Goal: Task Accomplishment & Management: Complete application form

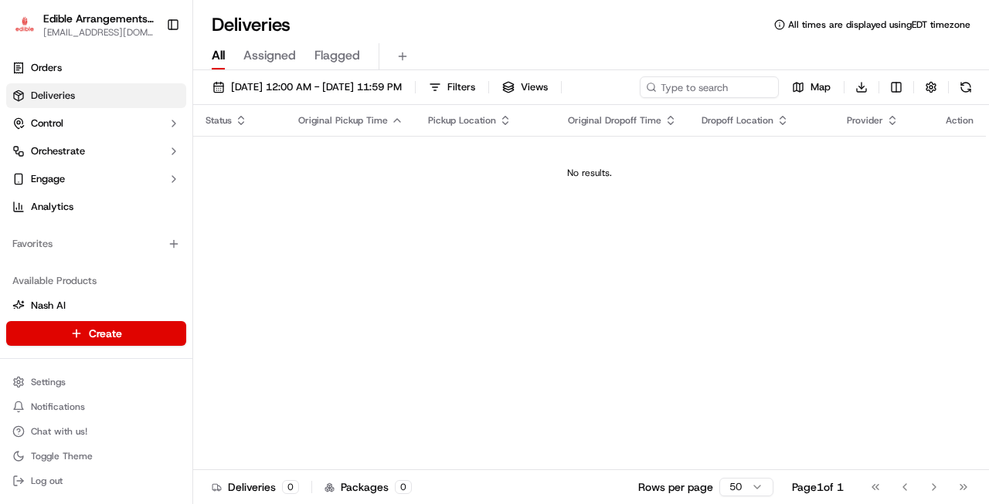
click at [135, 339] on html "Edible Arrangements - [GEOGRAPHIC_DATA] [EMAIL_ADDRESS][DOMAIN_NAME] Toggle Sid…" at bounding box center [494, 252] width 989 height 504
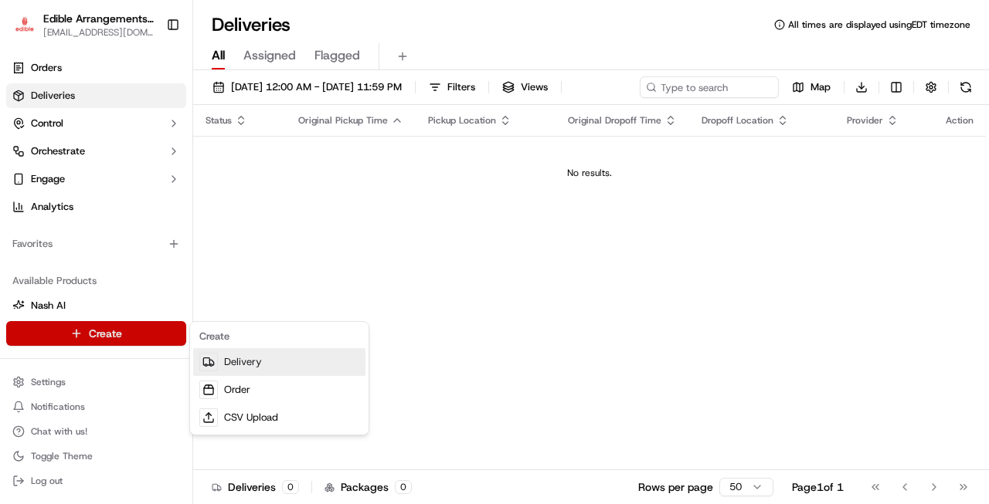
click at [290, 362] on link "Delivery" at bounding box center [279, 362] width 172 height 28
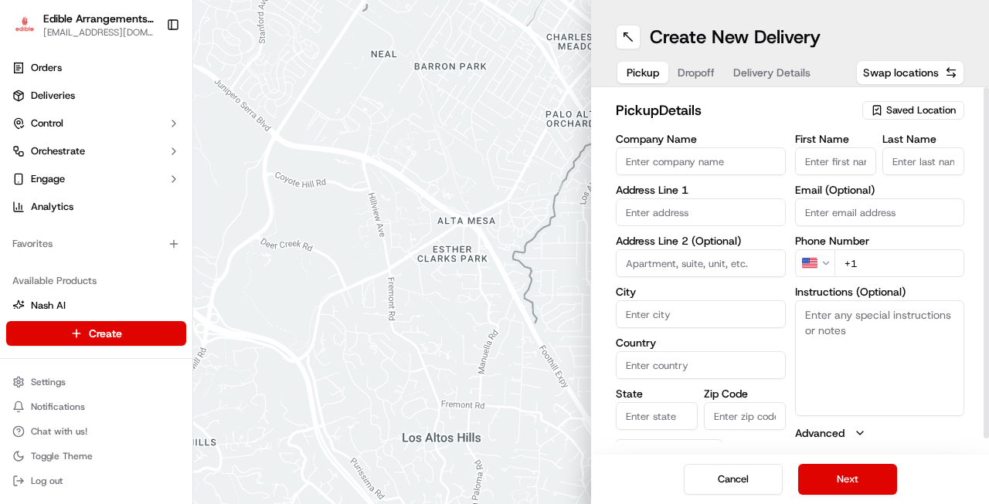
click at [894, 103] on div "Saved Location" at bounding box center [913, 110] width 102 height 19
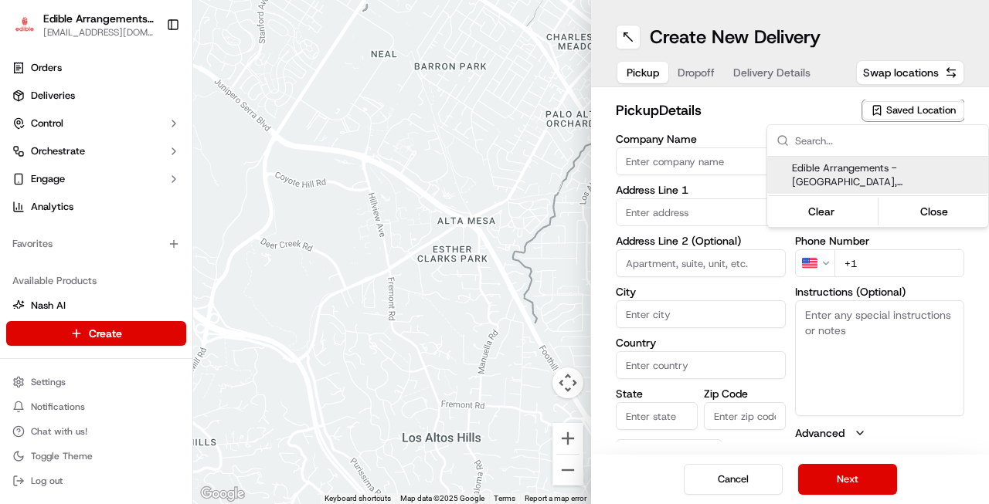
click at [867, 171] on span "Edible Arrangements - [GEOGRAPHIC_DATA], [GEOGRAPHIC_DATA] (FL545)" at bounding box center [887, 175] width 190 height 28
type input "Edible Arrangements - [GEOGRAPHIC_DATA], [GEOGRAPHIC_DATA]"
type input "[STREET_ADDRESS]"
type input "Suite 17"
type input "[GEOGRAPHIC_DATA]"
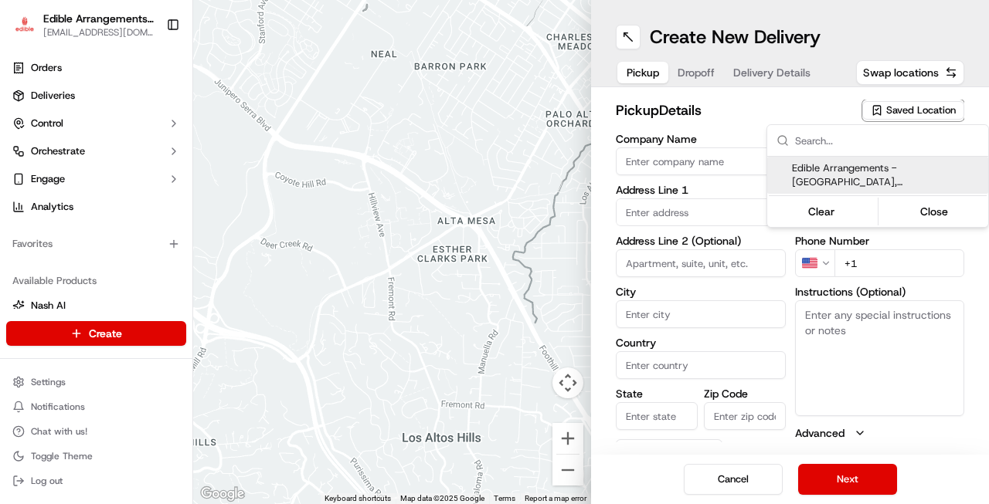
type input "US"
type input "FL"
type input "32244"
type input "[EMAIL_ADDRESS][DOMAIN_NAME]"
type input "[PHONE_NUMBER]"
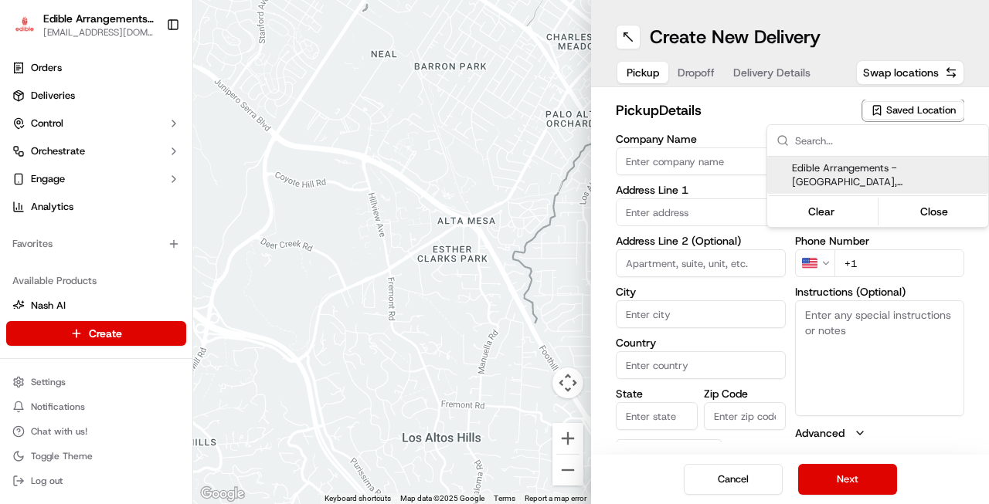
type textarea "Please come inside the store to pick up the arrangement."
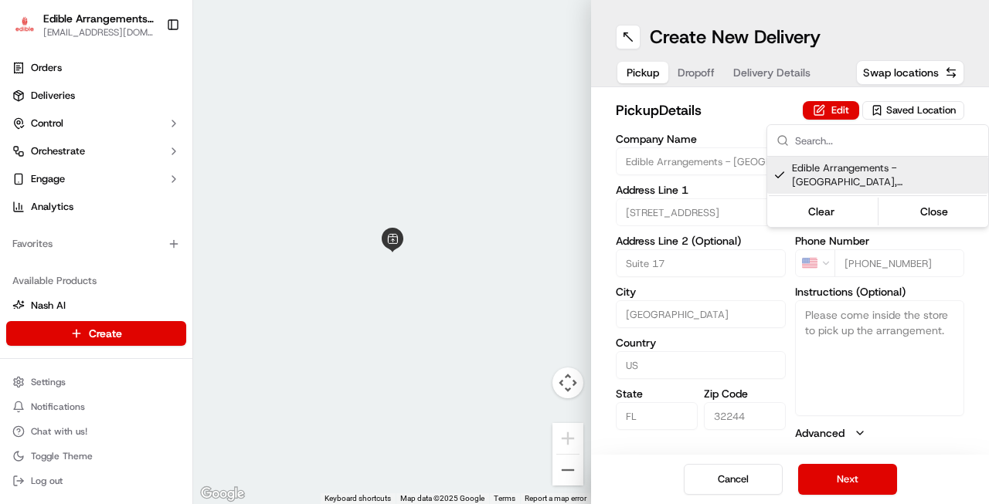
click at [688, 71] on html "Edible Arrangements - [GEOGRAPHIC_DATA] [EMAIL_ADDRESS][DOMAIN_NAME] Toggle Sid…" at bounding box center [494, 252] width 989 height 504
click at [688, 72] on button "Dropoff" at bounding box center [696, 73] width 56 height 22
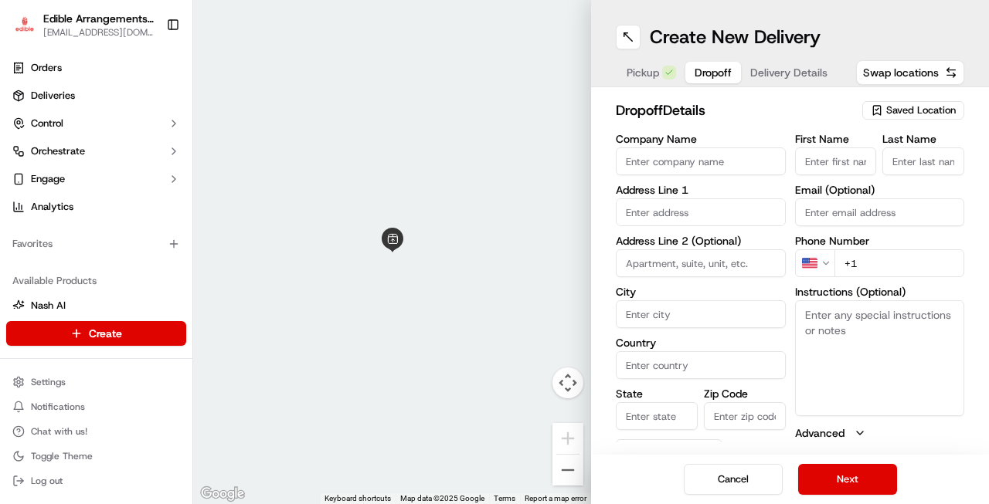
click at [688, 72] on button "Dropoff" at bounding box center [713, 73] width 56 height 22
click at [821, 162] on input "First Name" at bounding box center [836, 162] width 82 height 28
type input "[PERSON_NAME]"
click at [942, 166] on input "Last Name" at bounding box center [923, 162] width 82 height 28
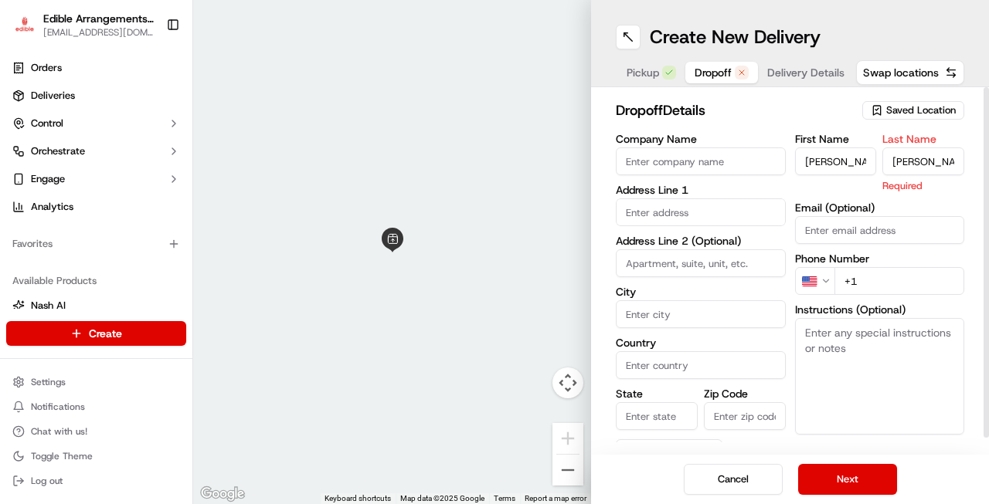
type input "[PERSON_NAME]"
click at [751, 212] on input "text" at bounding box center [701, 212] width 170 height 28
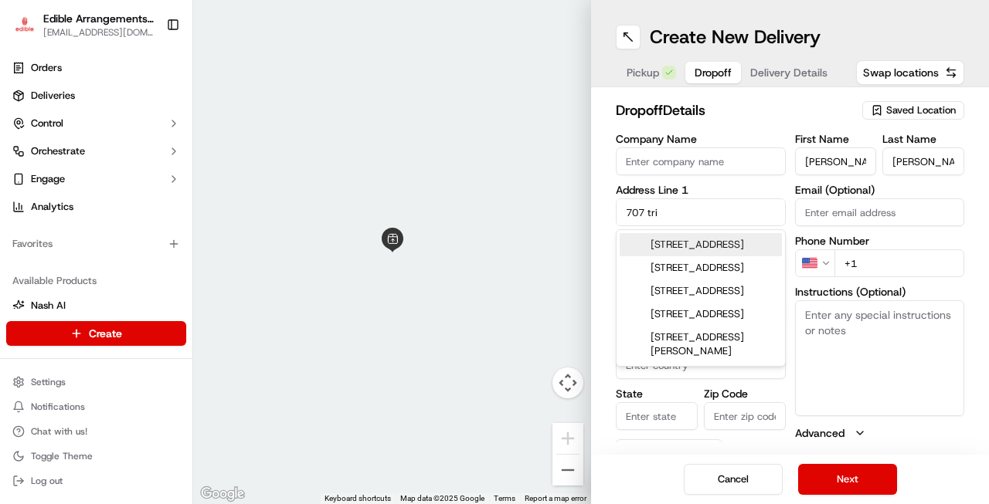
click at [709, 251] on div "[STREET_ADDRESS]" at bounding box center [700, 244] width 162 height 23
type input "[STREET_ADDRESS]"
type input "[GEOGRAPHIC_DATA]"
type input "FL"
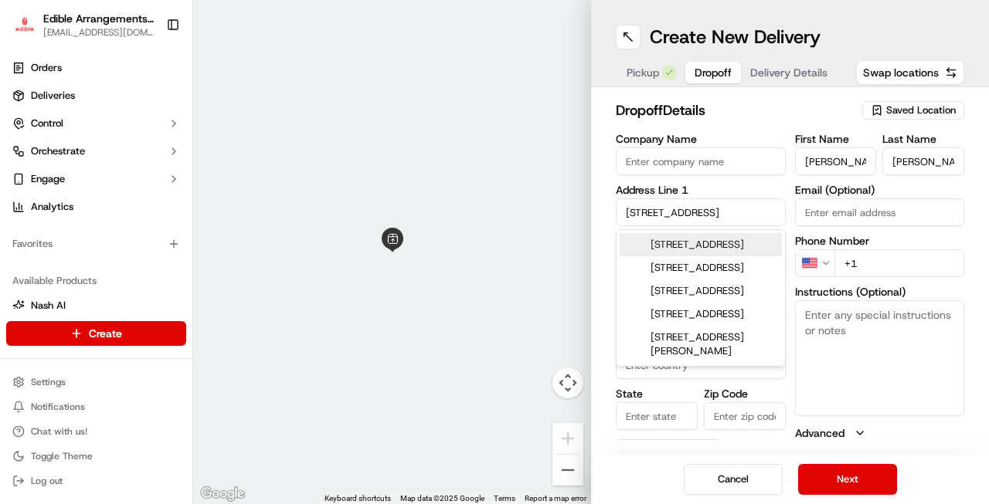
type input "32233"
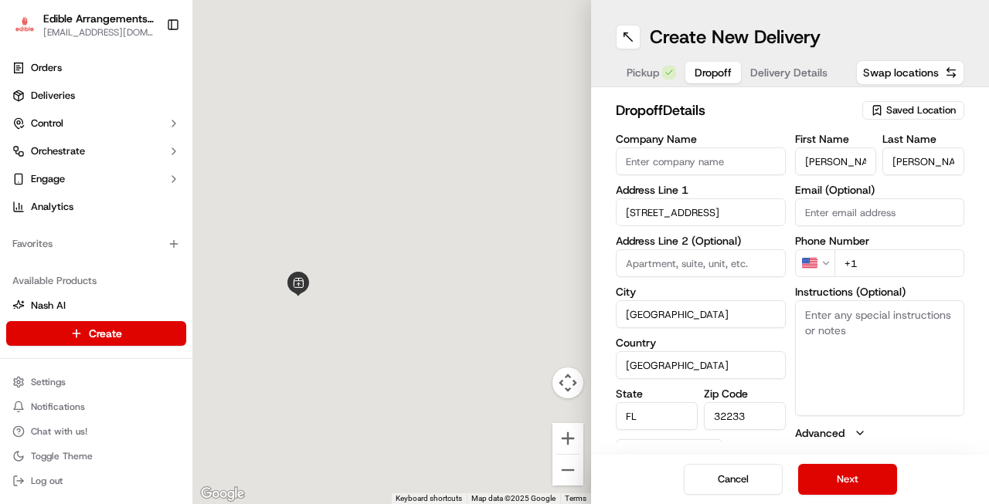
type input "[STREET_ADDRESS]"
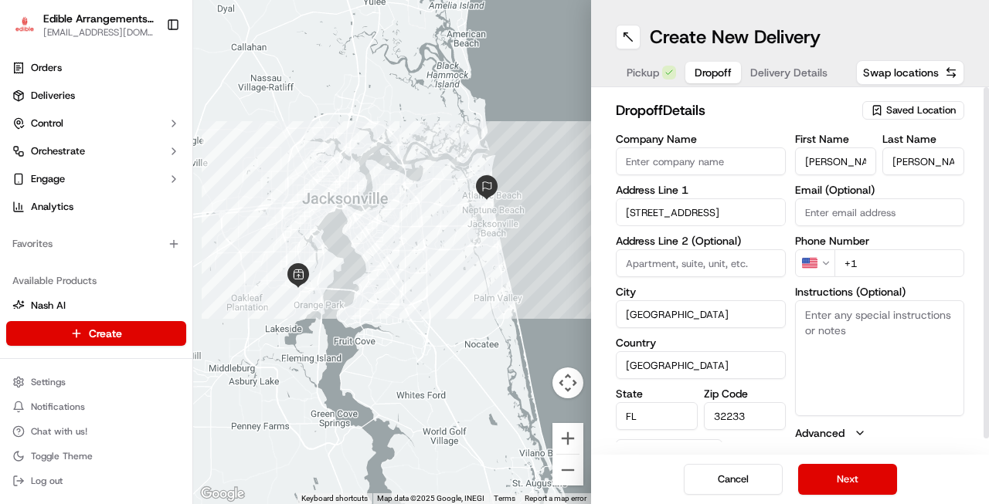
click at [900, 266] on input "+1" at bounding box center [899, 263] width 131 height 28
type input "[PHONE_NUMBER]"
click at [728, 368] on input "[GEOGRAPHIC_DATA]" at bounding box center [701, 365] width 170 height 28
click at [863, 343] on textarea "Instructions (Optional)" at bounding box center [880, 358] width 170 height 116
click at [784, 74] on span "Delivery Details" at bounding box center [788, 72] width 77 height 15
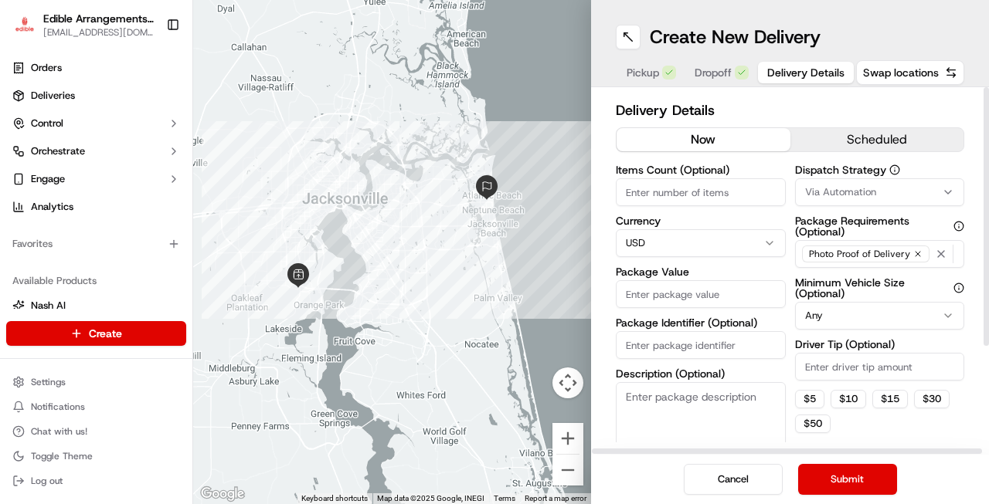
click at [716, 201] on input "Items Count (Optional)" at bounding box center [701, 192] width 170 height 28
type input "1"
click at [705, 296] on input "Package Value" at bounding box center [701, 294] width 170 height 28
type input "63"
click at [869, 470] on button "Submit" at bounding box center [847, 479] width 99 height 31
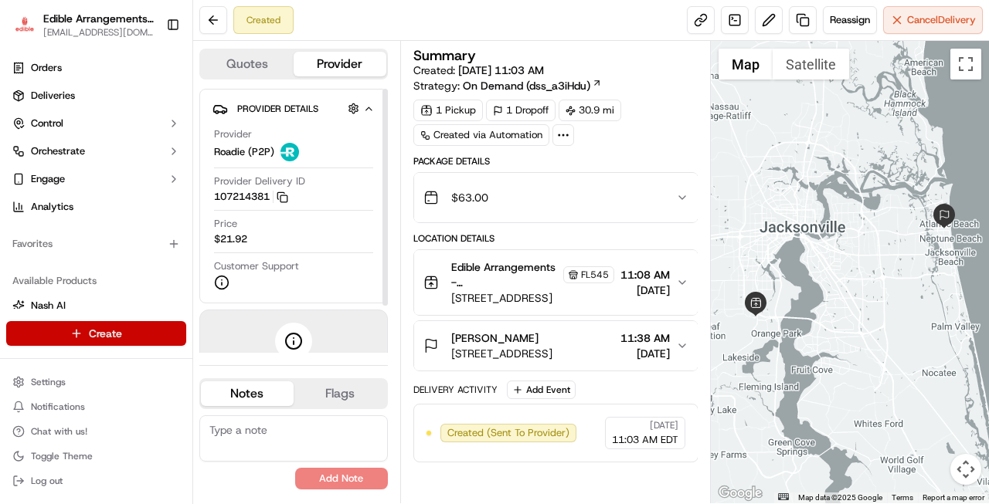
click at [149, 334] on html "Edible Arrangements - [GEOGRAPHIC_DATA] [EMAIL_ADDRESS][DOMAIN_NAME] Toggle Sid…" at bounding box center [494, 252] width 989 height 504
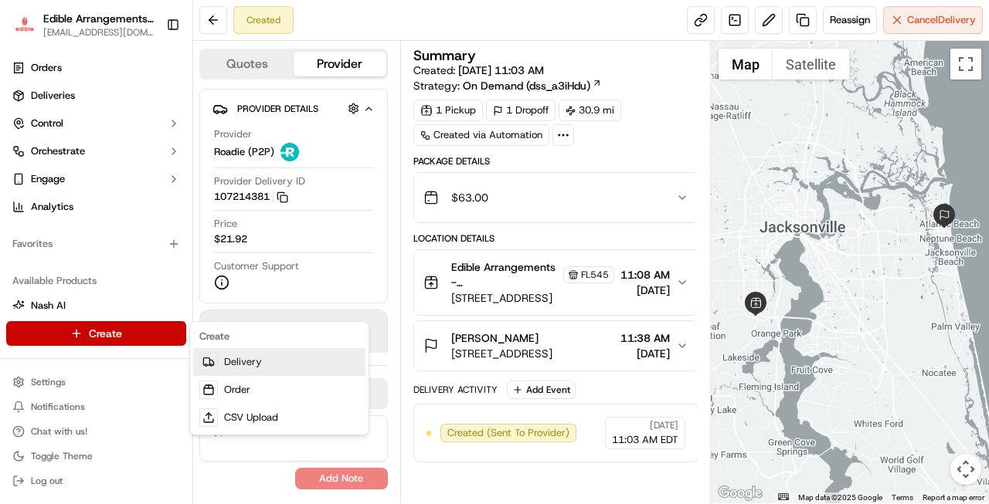
click at [235, 365] on link "Delivery" at bounding box center [279, 362] width 172 height 28
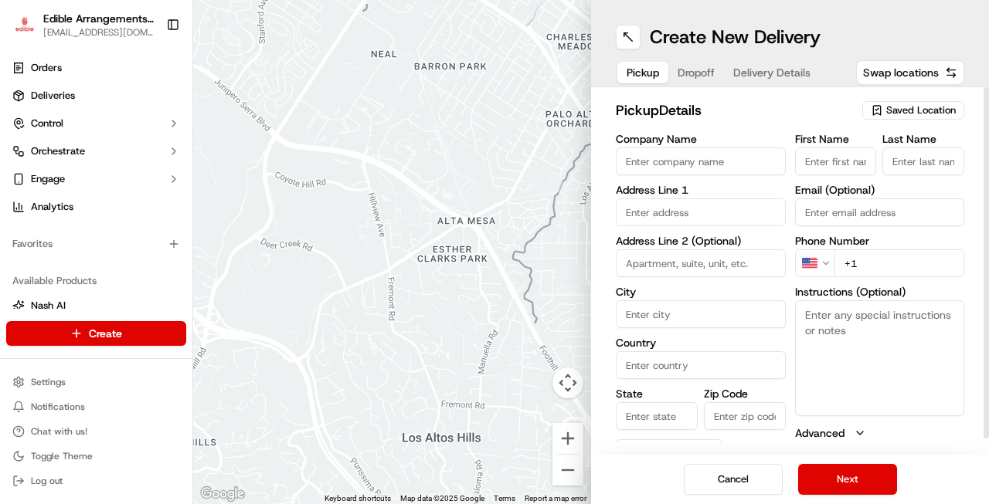
click at [922, 108] on span "Saved Location" at bounding box center [921, 110] width 70 height 14
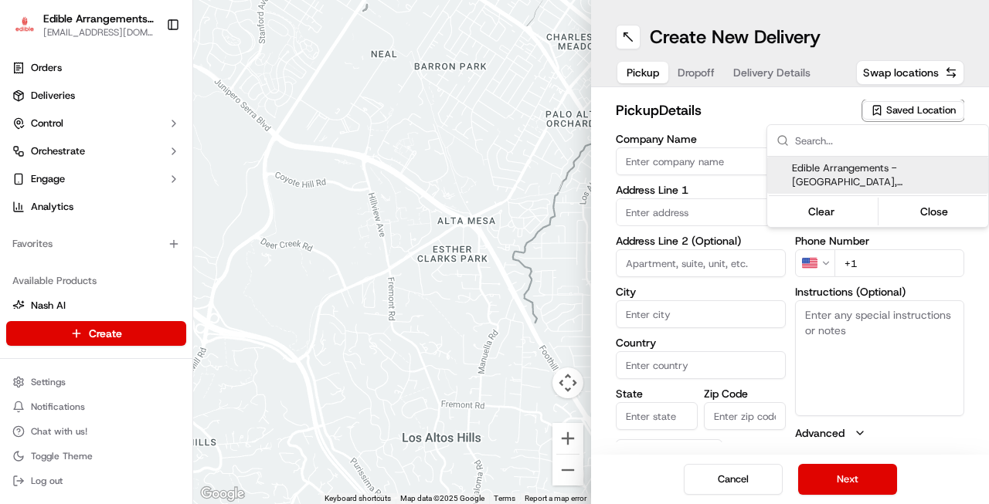
click at [847, 168] on span "Edible Arrangements - [GEOGRAPHIC_DATA], [GEOGRAPHIC_DATA] (FL545)" at bounding box center [887, 175] width 190 height 28
type input "Edible Arrangements - [GEOGRAPHIC_DATA], [GEOGRAPHIC_DATA]"
type input "[STREET_ADDRESS]"
type input "Suite 17"
type input "[GEOGRAPHIC_DATA]"
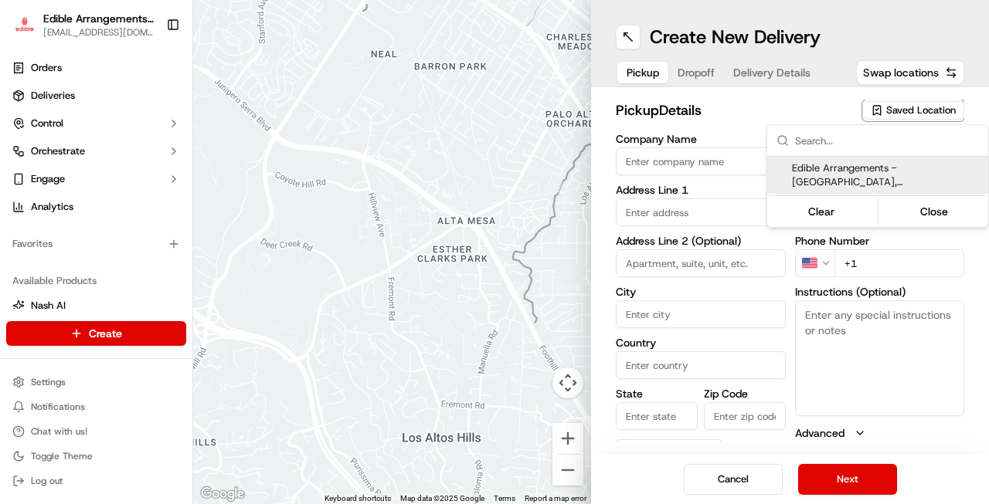
type input "US"
type input "FL"
type input "32244"
type input "[EMAIL_ADDRESS][DOMAIN_NAME]"
type input "[PHONE_NUMBER]"
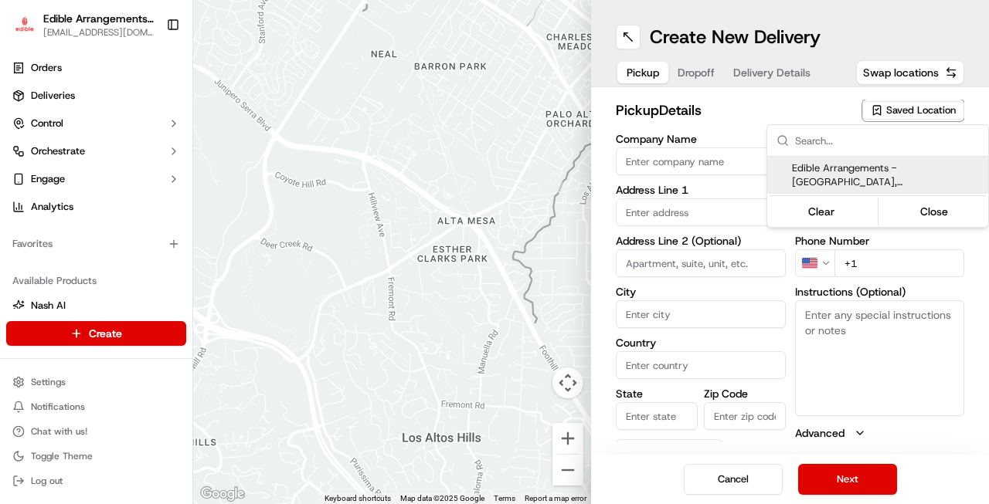
type textarea "Please come inside the store to pick up the arrangement."
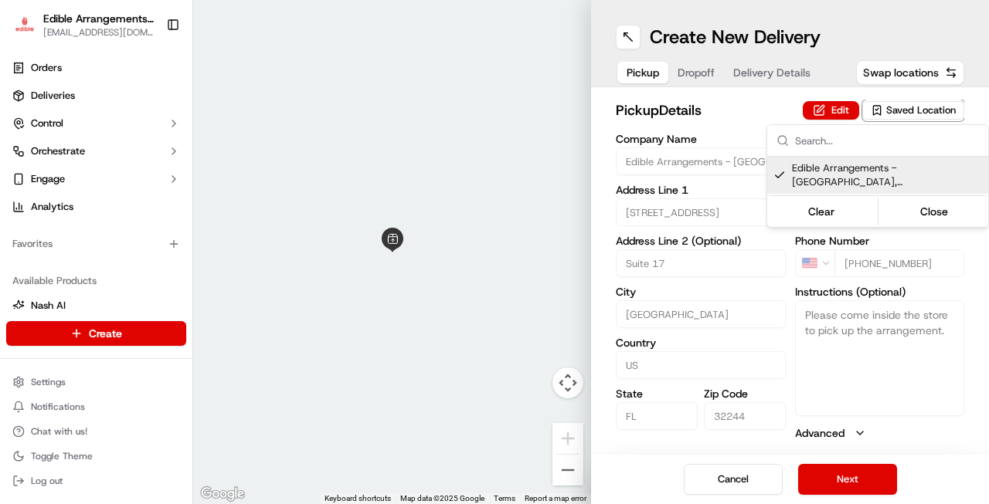
click at [696, 70] on html "Edible Arrangements - [GEOGRAPHIC_DATA] [EMAIL_ADDRESS][DOMAIN_NAME] Toggle Sid…" at bounding box center [494, 252] width 989 height 504
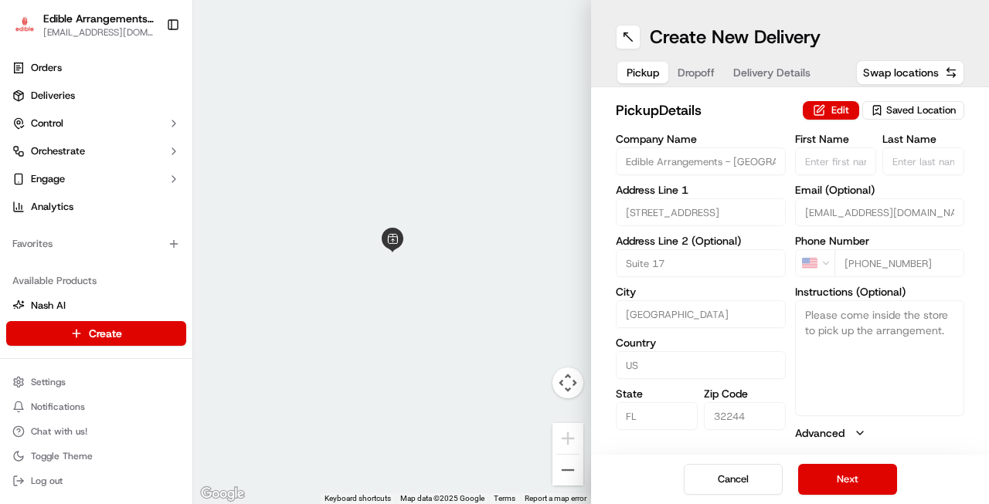
click at [696, 72] on span "Dropoff" at bounding box center [695, 72] width 37 height 15
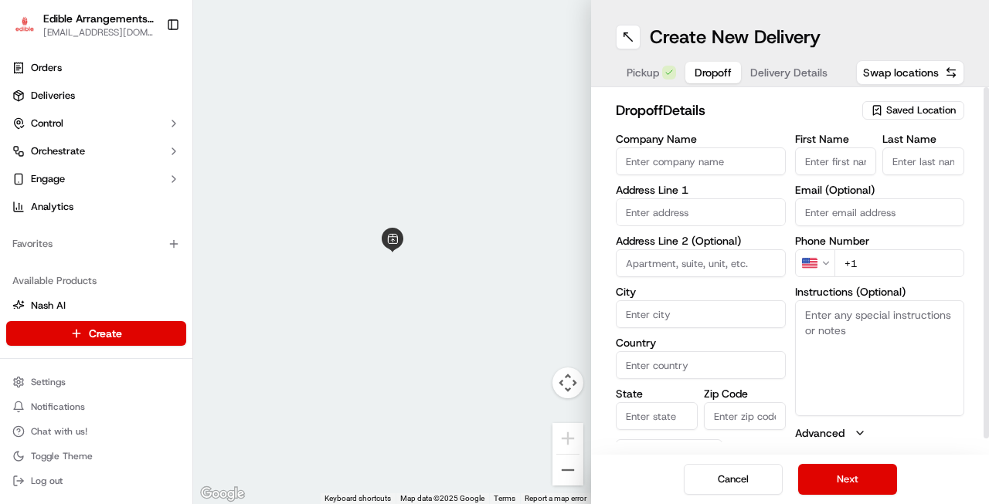
click at [829, 168] on input "First Name" at bounding box center [836, 162] width 82 height 28
type input "[PERSON_NAME]"
click at [938, 164] on input "Last Name" at bounding box center [923, 162] width 82 height 28
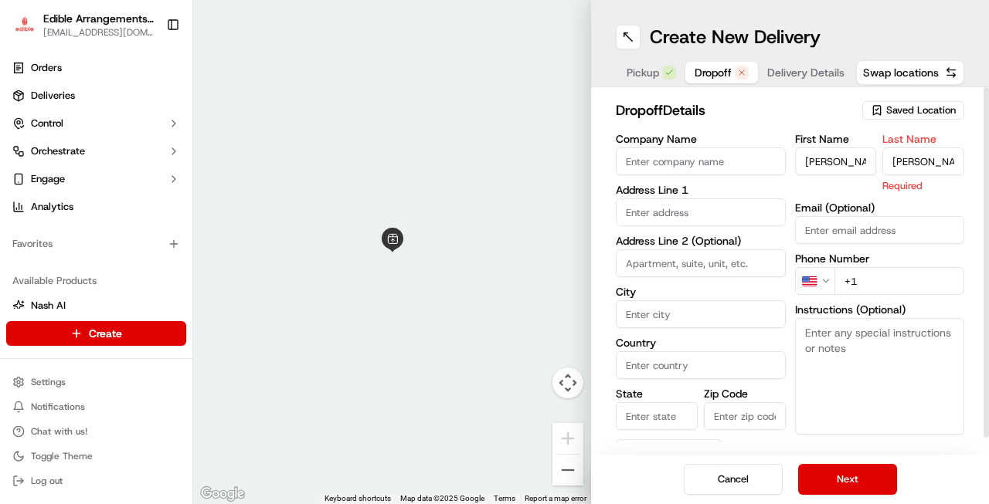
type input "[PERSON_NAME]"
click at [748, 210] on input "text" at bounding box center [701, 212] width 170 height 28
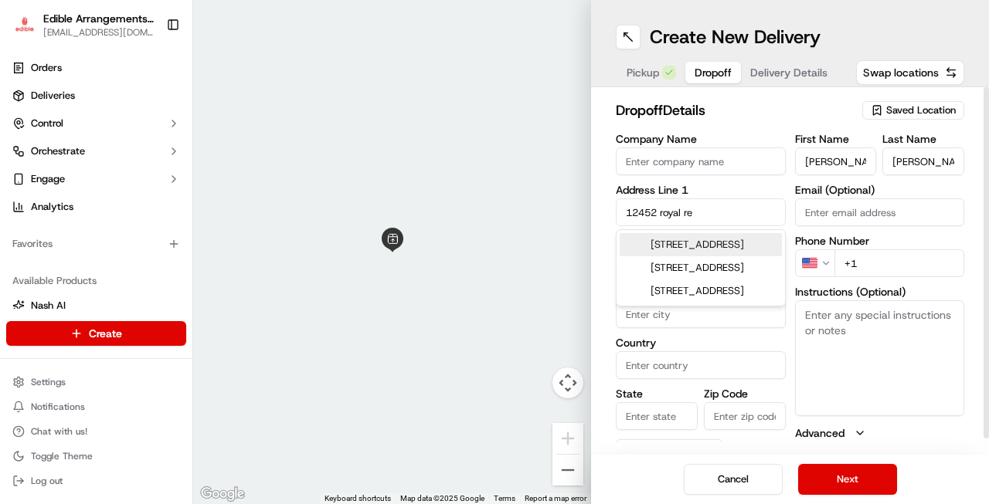
click at [739, 256] on div "[STREET_ADDRESS]" at bounding box center [700, 244] width 162 height 23
type input "[STREET_ADDRESS]"
type input "[GEOGRAPHIC_DATA]"
type input "FL"
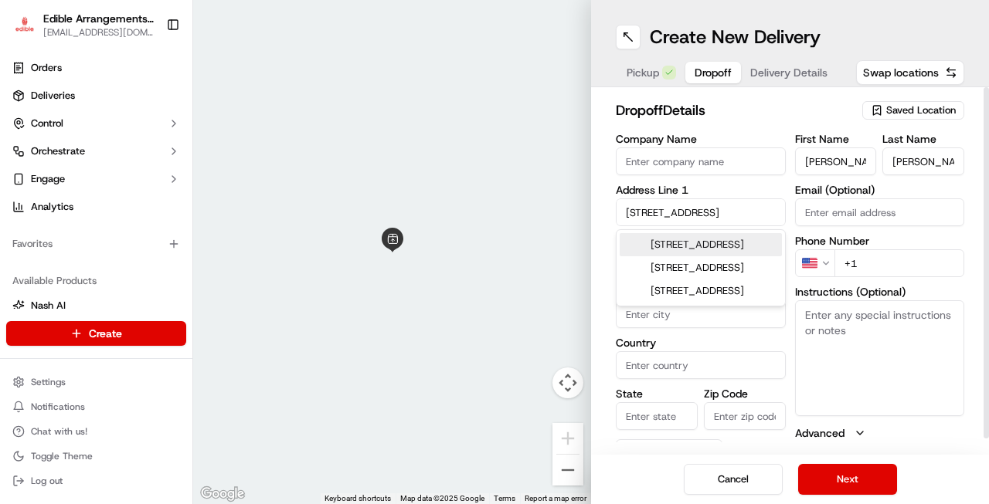
type input "32226"
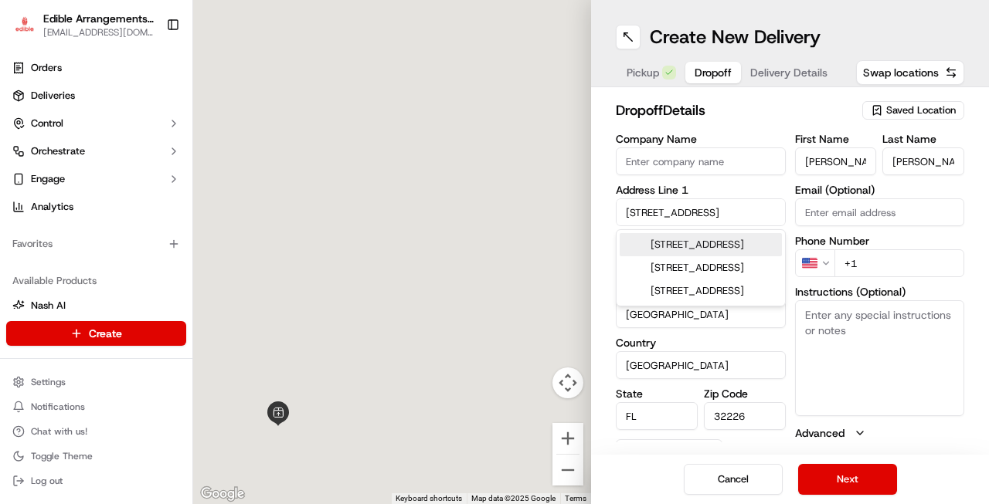
type input "[STREET_ADDRESS]"
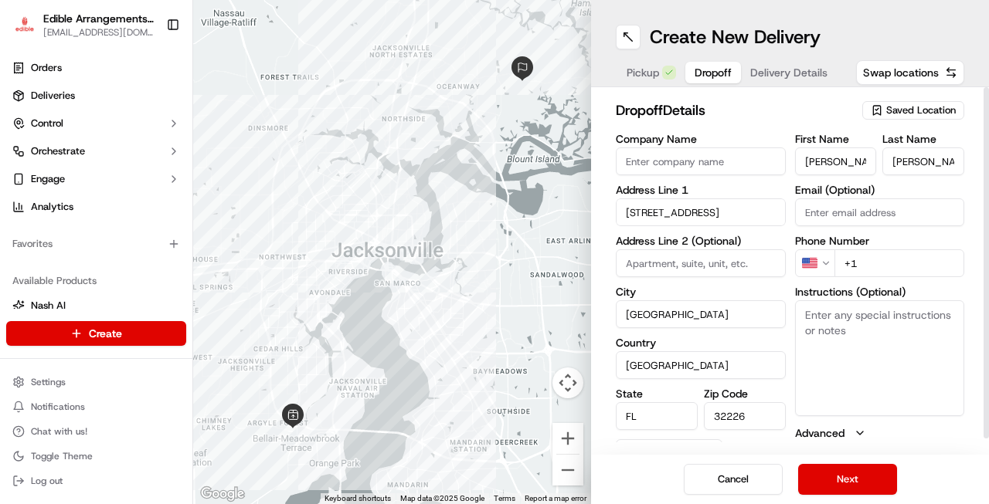
click at [907, 267] on input "+1" at bounding box center [899, 263] width 131 height 28
type input "[PHONE_NUMBER]"
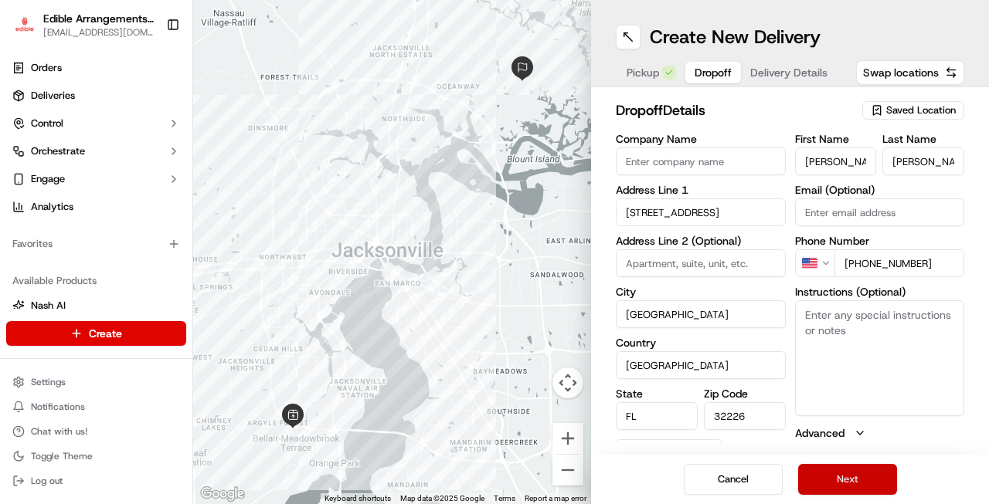
click at [850, 484] on button "Next" at bounding box center [847, 479] width 99 height 31
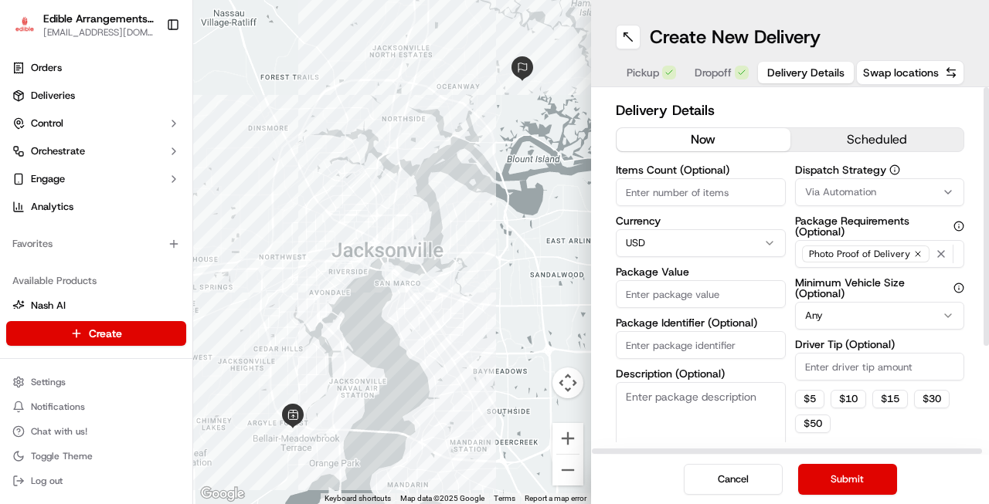
click at [701, 189] on input "Items Count (Optional)" at bounding box center [701, 192] width 170 height 28
type input "3"
click at [715, 341] on input "Package Identifier (Optional)" at bounding box center [701, 345] width 170 height 28
click at [714, 297] on input "Package Value" at bounding box center [701, 294] width 170 height 28
type input "130"
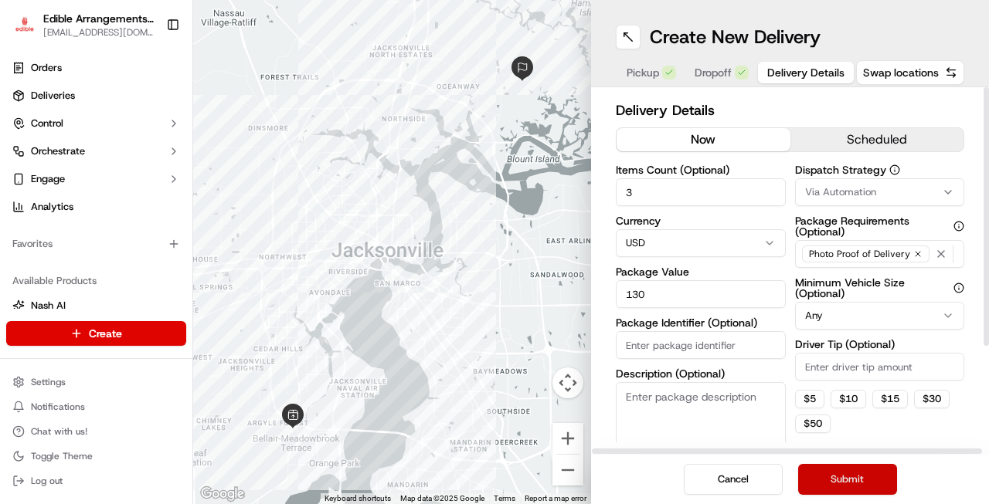
click at [857, 473] on button "Submit" at bounding box center [847, 479] width 99 height 31
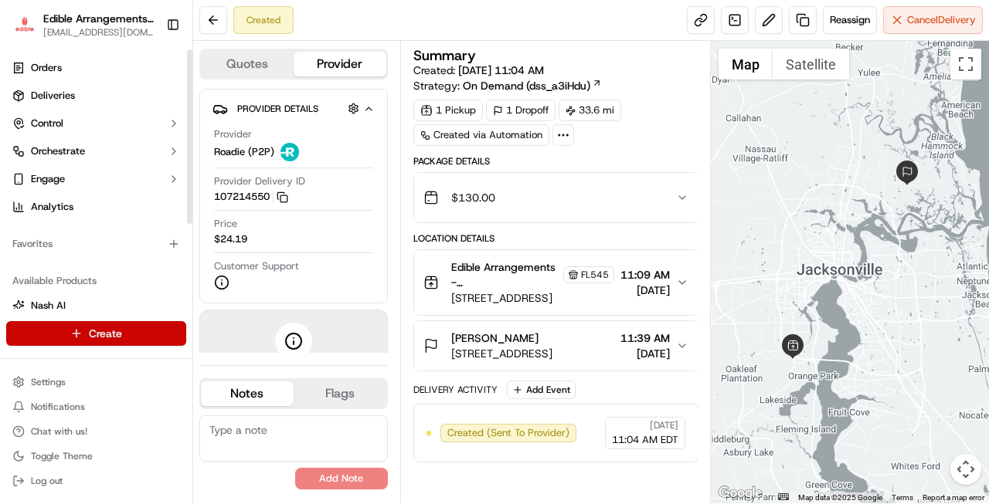
click at [132, 334] on html "Edible Arrangements - [GEOGRAPHIC_DATA] [EMAIL_ADDRESS][DOMAIN_NAME] Toggle Sid…" at bounding box center [494, 252] width 989 height 504
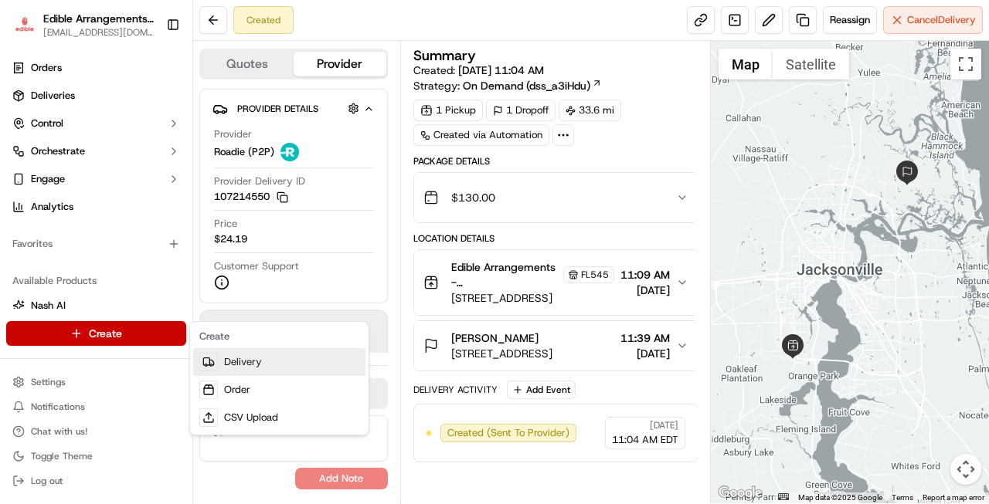
click at [230, 359] on link "Delivery" at bounding box center [279, 362] width 172 height 28
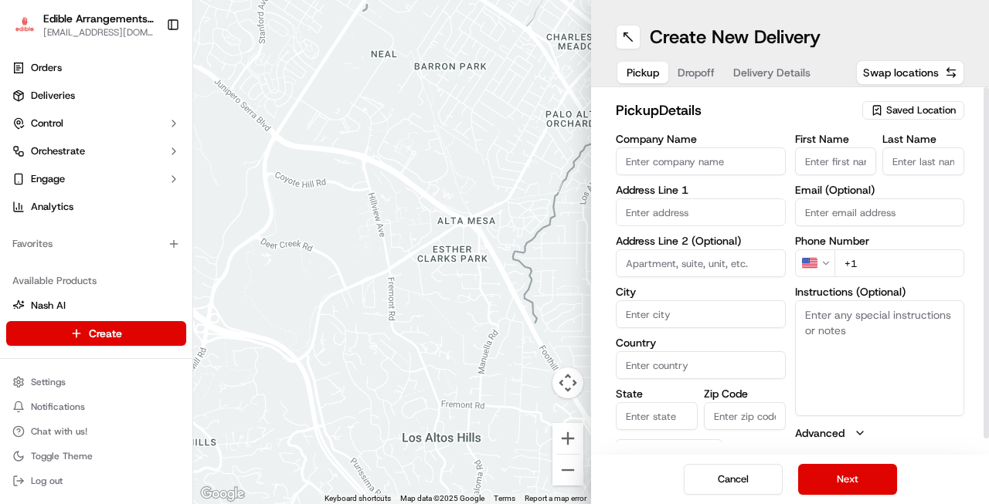
click at [899, 103] on div "Saved Location" at bounding box center [913, 110] width 102 height 19
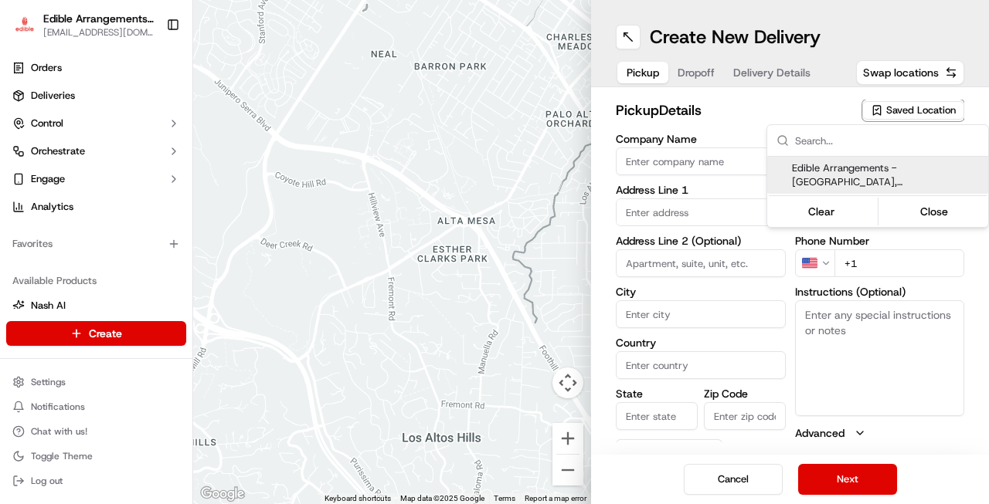
click at [884, 175] on span "Edible Arrangements - [GEOGRAPHIC_DATA], [GEOGRAPHIC_DATA] (FL545)" at bounding box center [887, 175] width 190 height 28
type input "Edible Arrangements - [GEOGRAPHIC_DATA], [GEOGRAPHIC_DATA]"
type input "[STREET_ADDRESS]"
type input "Suite 17"
type input "[GEOGRAPHIC_DATA]"
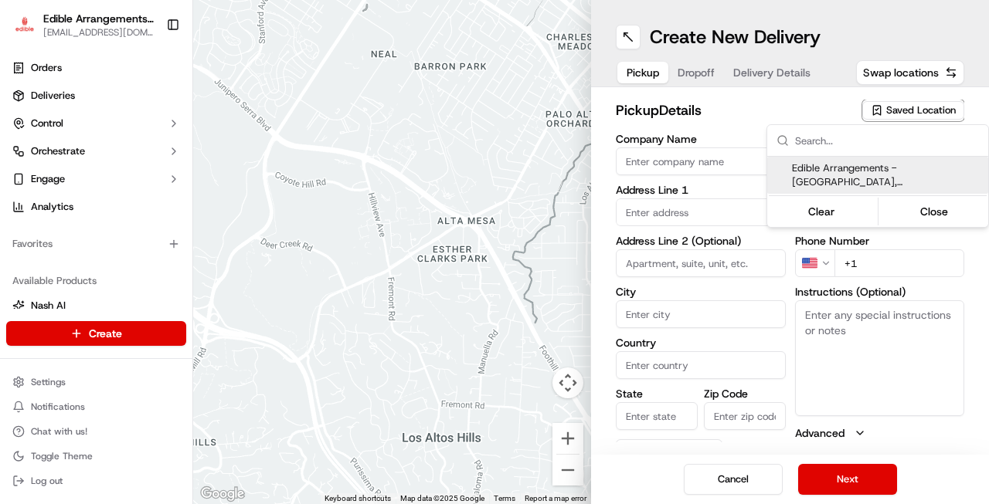
type input "US"
type input "FL"
type input "32244"
type input "[EMAIL_ADDRESS][DOMAIN_NAME]"
type input "[PHONE_NUMBER]"
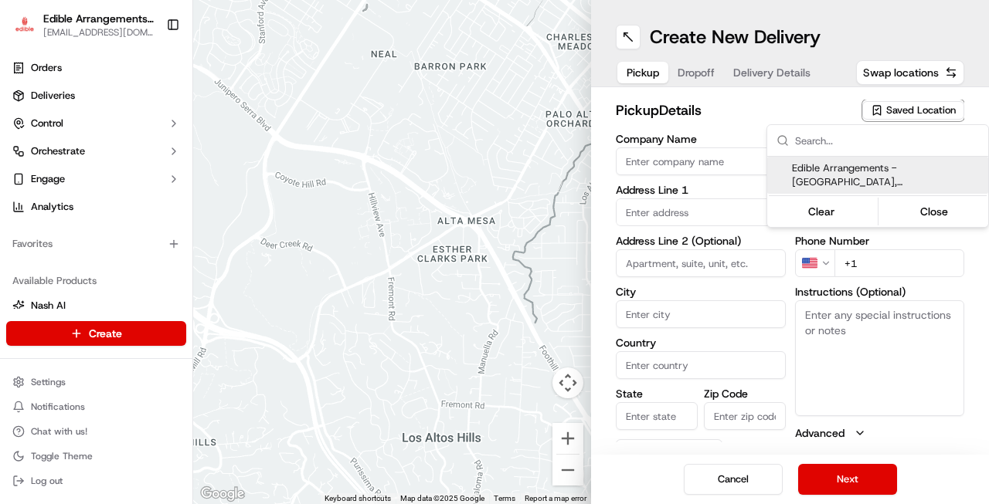
type textarea "Please come inside the store to pick up the arrangement."
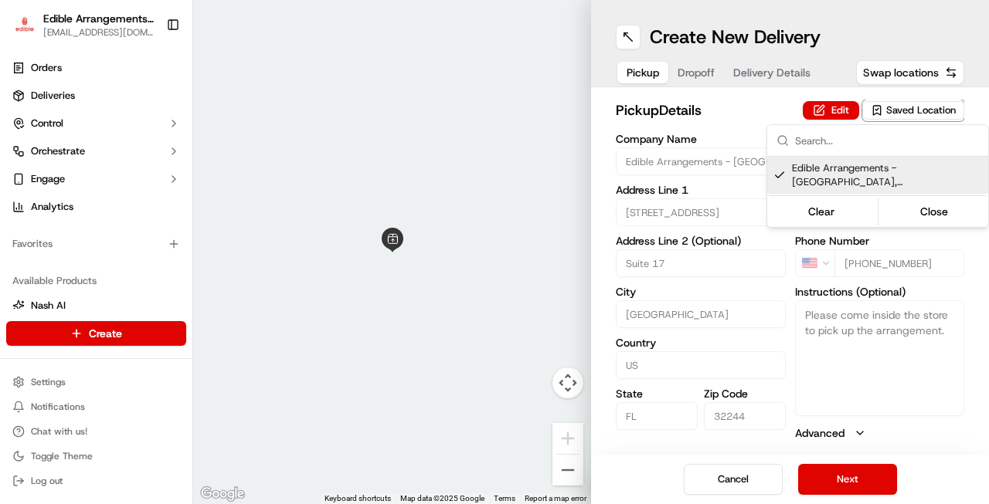
click at [686, 73] on html "Edible Arrangements - [GEOGRAPHIC_DATA] [EMAIL_ADDRESS][DOMAIN_NAME] Toggle Sid…" at bounding box center [494, 252] width 989 height 504
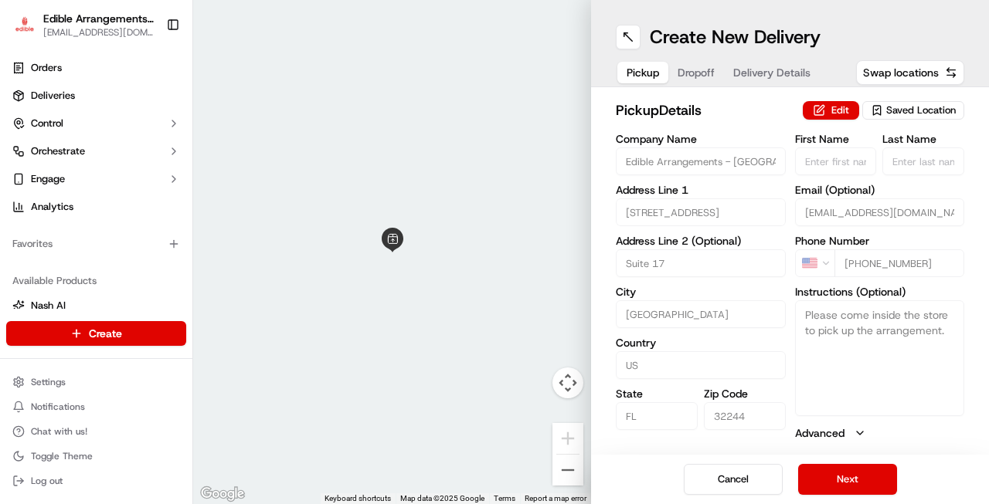
click at [686, 73] on button "Dropoff" at bounding box center [696, 73] width 56 height 22
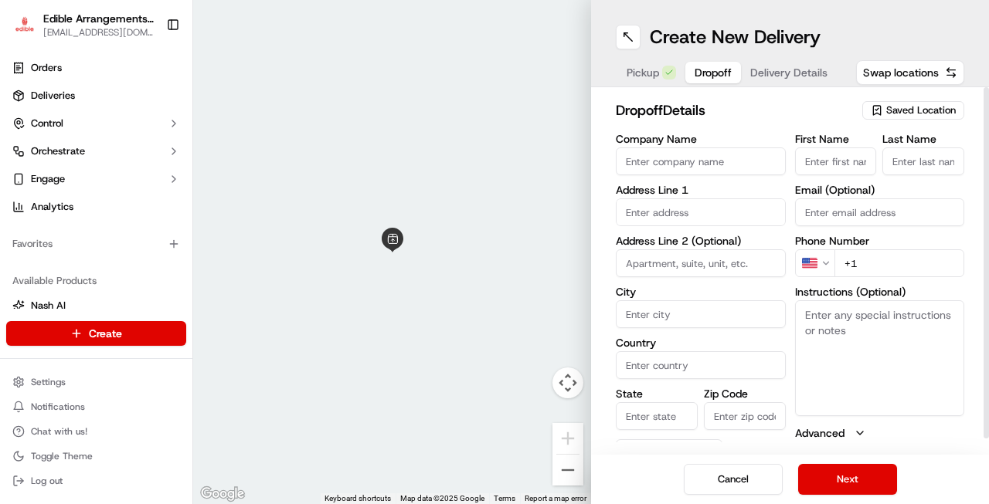
click at [814, 165] on input "First Name" at bounding box center [836, 162] width 82 height 28
type input "[PERSON_NAME]"
click at [941, 172] on input "Last Name" at bounding box center [923, 162] width 82 height 28
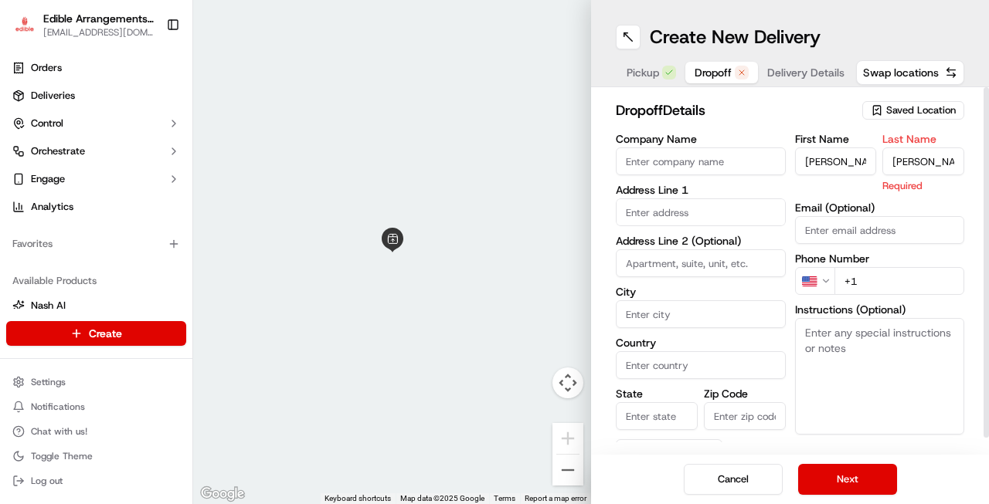
type input "[PERSON_NAME]"
click at [736, 220] on input "text" at bounding box center [701, 212] width 170 height 28
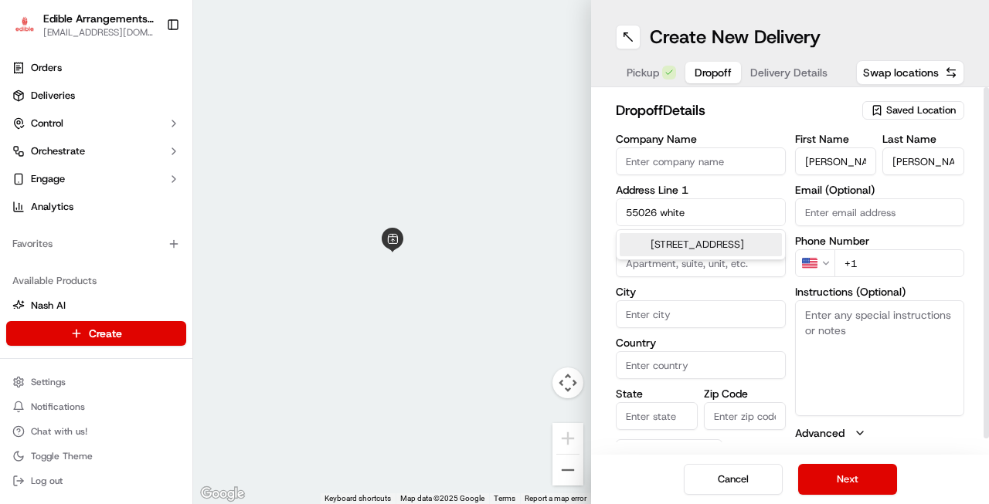
click at [741, 251] on div "[STREET_ADDRESS]" at bounding box center [700, 244] width 162 height 23
type input "[STREET_ADDRESS][PERSON_NAME]"
type input "[PERSON_NAME]"
type input "[GEOGRAPHIC_DATA]"
type input "FL"
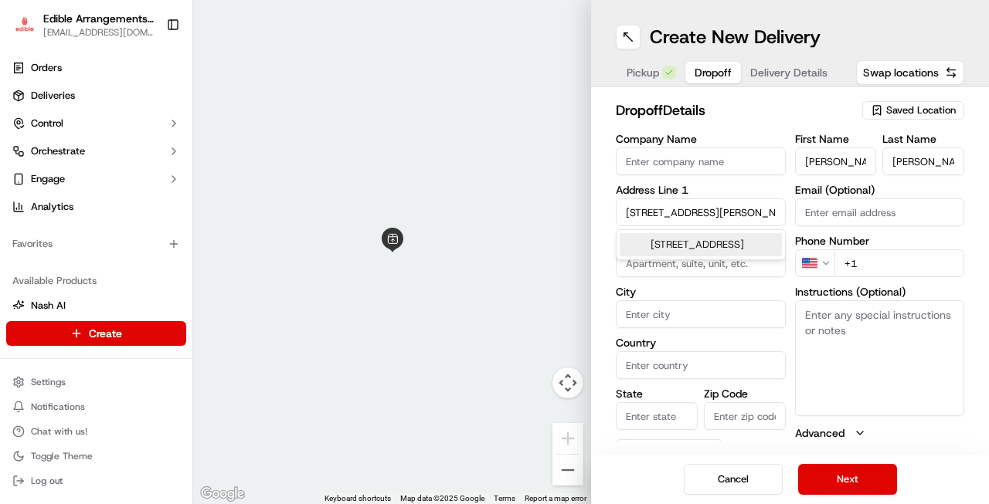
type input "32011"
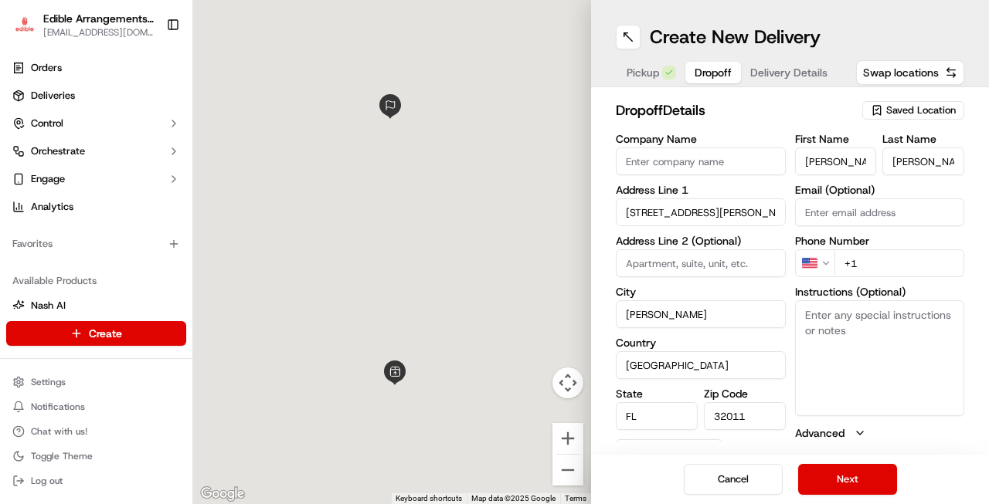
type input "[STREET_ADDRESS]"
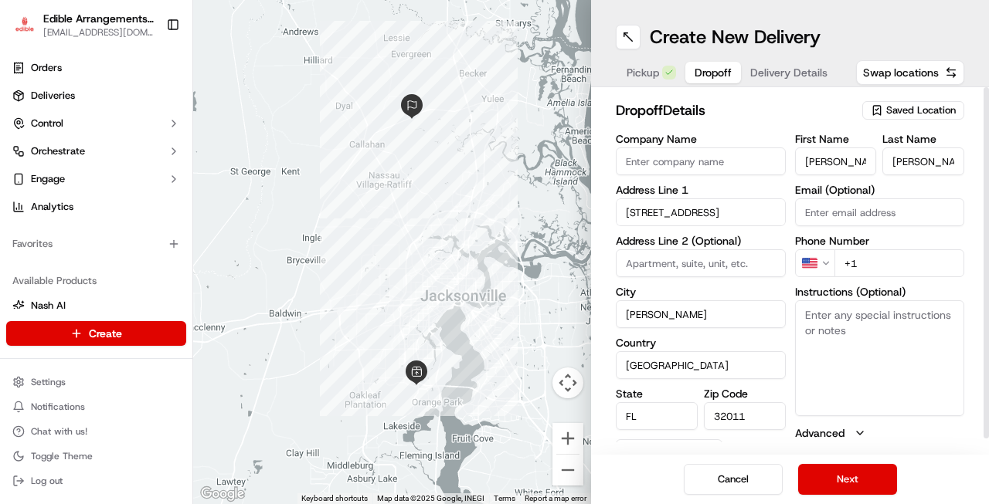
click at [926, 260] on input "+1" at bounding box center [899, 263] width 131 height 28
type input "[PHONE_NUMBER]"
click at [800, 74] on span "Delivery Details" at bounding box center [788, 72] width 77 height 15
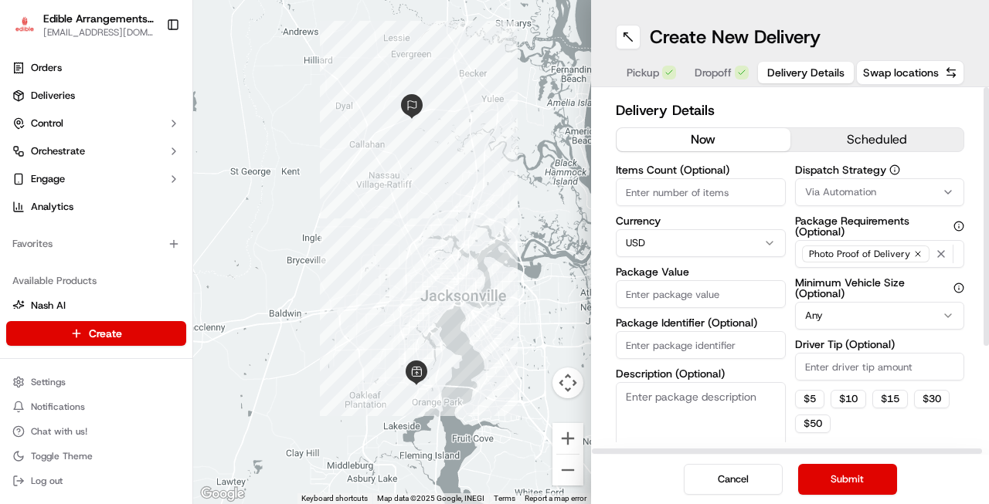
click at [702, 188] on input "Items Count (Optional)" at bounding box center [701, 192] width 170 height 28
type input "4"
click at [731, 293] on input "Package Value" at bounding box center [701, 294] width 170 height 28
type input "154"
click at [817, 480] on button "Submit" at bounding box center [847, 479] width 99 height 31
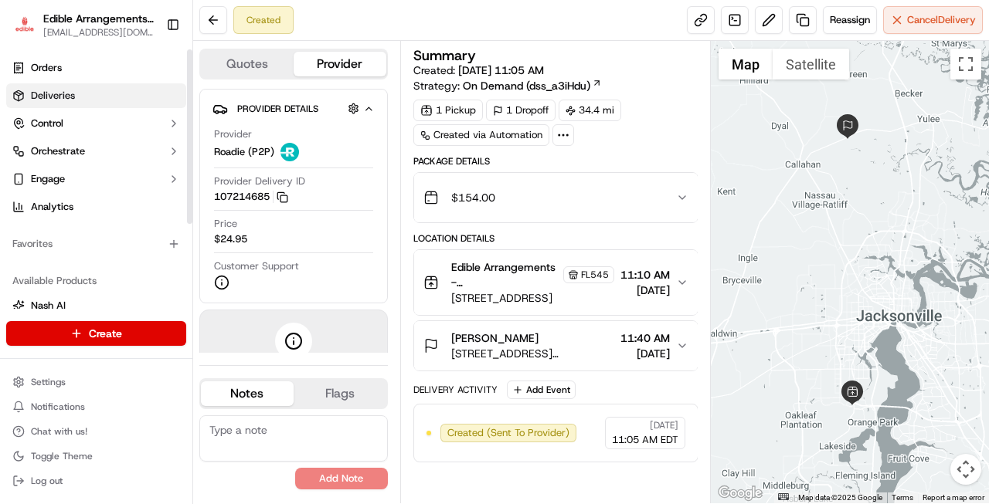
click at [99, 100] on link "Deliveries" at bounding box center [96, 95] width 180 height 25
